Goal: Information Seeking & Learning: Learn about a topic

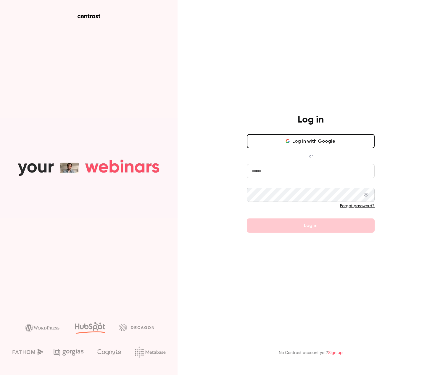
click at [289, 152] on div "Log in with Google or Forgot password? Log in" at bounding box center [311, 183] width 128 height 98
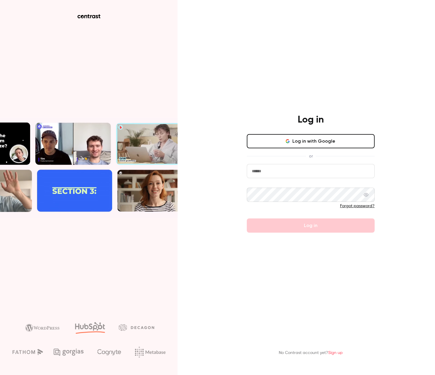
click at [289, 143] on icon "button" at bounding box center [287, 141] width 3 height 1
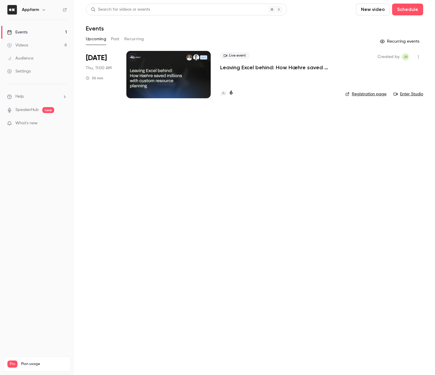
click at [41, 32] on link "Events 1" at bounding box center [37, 32] width 74 height 13
click at [40, 46] on link "Videos 8" at bounding box center [37, 45] width 74 height 13
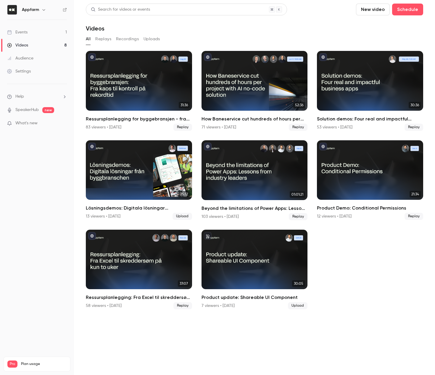
click at [26, 32] on div "Events" at bounding box center [17, 32] width 20 height 6
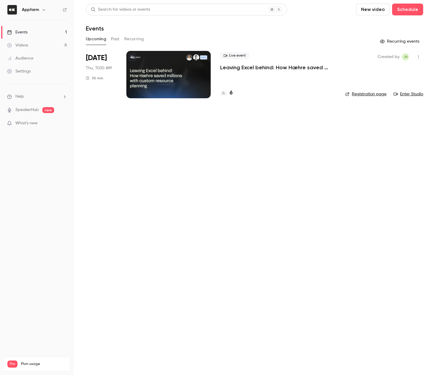
drag, startPoint x: 34, startPoint y: 47, endPoint x: 42, endPoint y: 48, distance: 8.0
click at [34, 47] on link "Videos 8" at bounding box center [37, 45] width 74 height 13
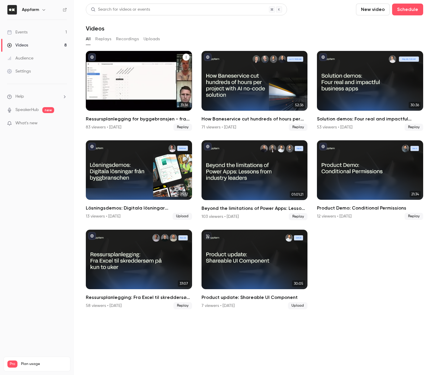
click at [95, 127] on div "83 viewers • [DATE]" at bounding box center [103, 127] width 35 height 6
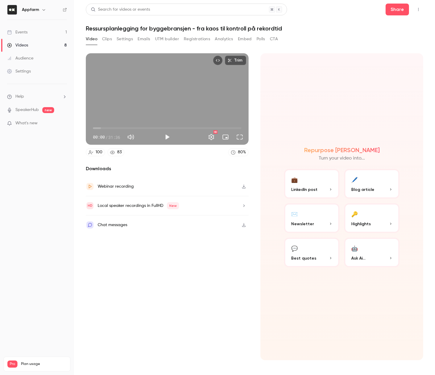
click at [200, 36] on button "Registrations" at bounding box center [197, 38] width 26 height 9
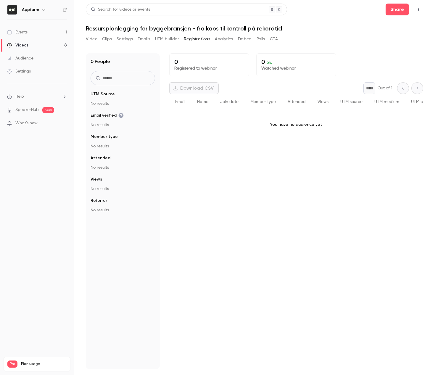
click at [229, 42] on button "Analytics" at bounding box center [224, 38] width 18 height 9
